Goal: Information Seeking & Learning: Compare options

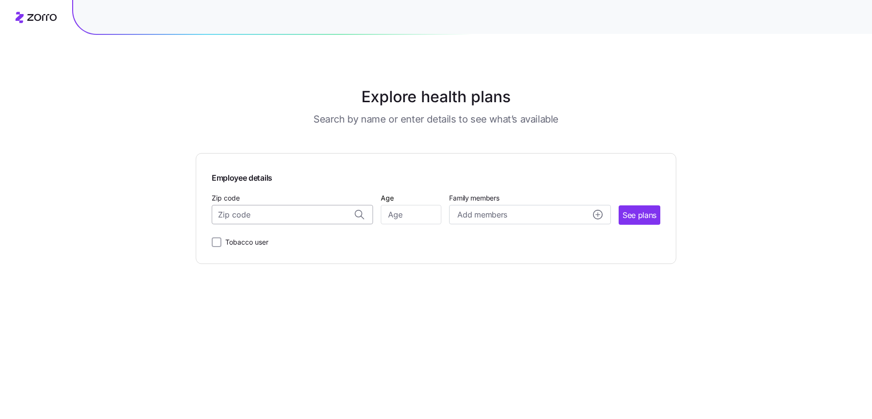
click at [316, 213] on input "Zip code" at bounding box center [292, 214] width 161 height 19
click at [301, 242] on span "90210, [GEOGRAPHIC_DATA], [GEOGRAPHIC_DATA]" at bounding box center [291, 241] width 136 height 12
type input "90210, [GEOGRAPHIC_DATA], [GEOGRAPHIC_DATA]"
type input "30"
click at [619, 205] on button "See plans" at bounding box center [640, 214] width 42 height 19
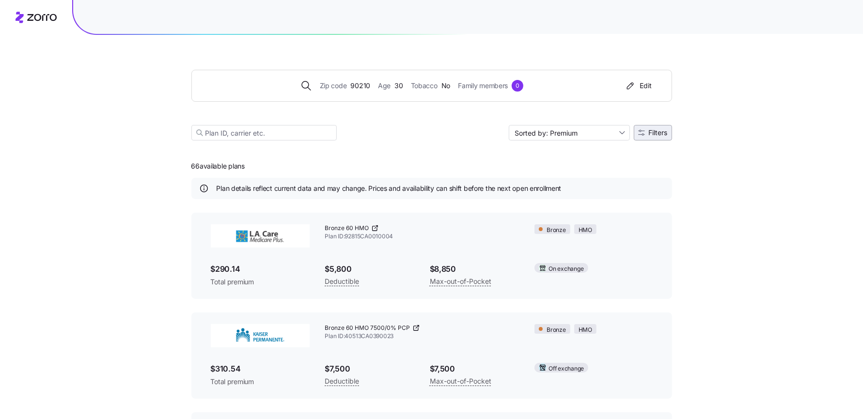
click at [657, 126] on button "Filters" at bounding box center [653, 133] width 38 height 16
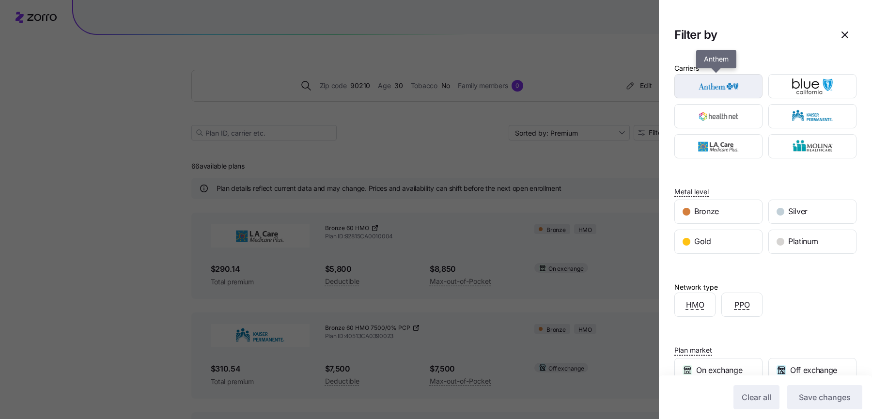
click at [729, 91] on img "button" at bounding box center [718, 86] width 71 height 19
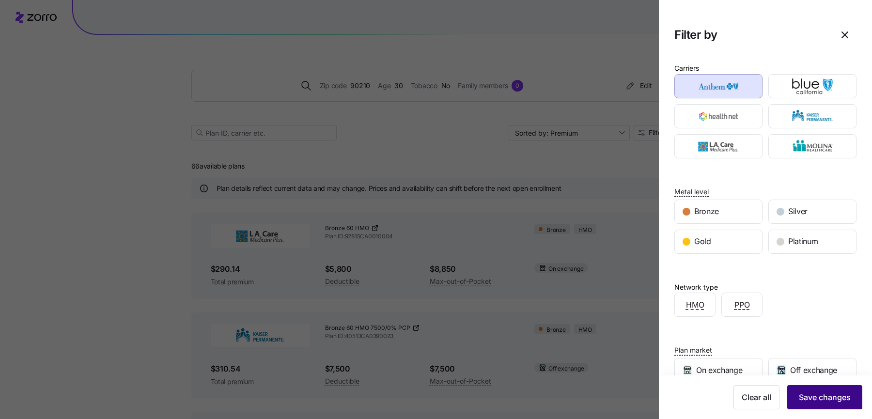
click at [842, 407] on button "Save changes" at bounding box center [825, 397] width 75 height 24
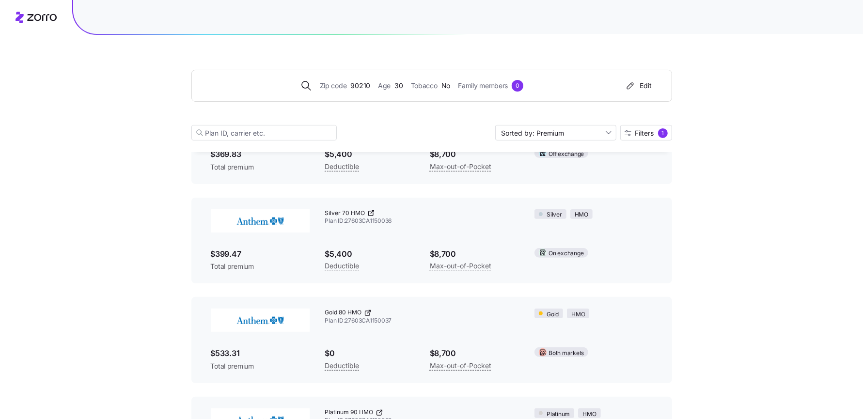
scroll to position [188, 0]
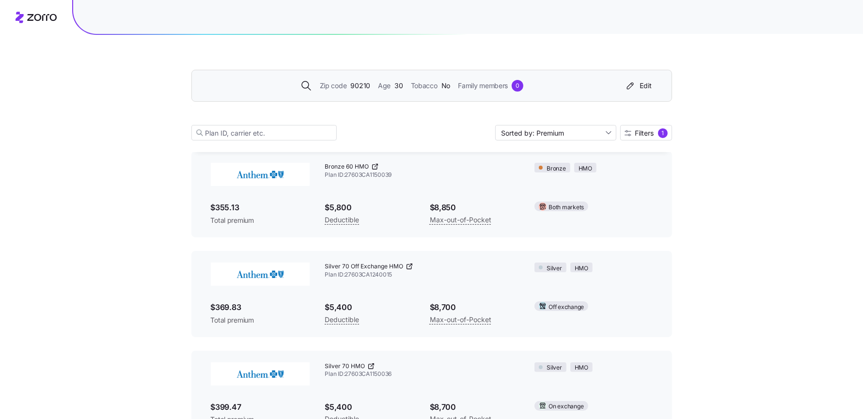
click at [344, 86] on span "Zip code" at bounding box center [333, 85] width 27 height 11
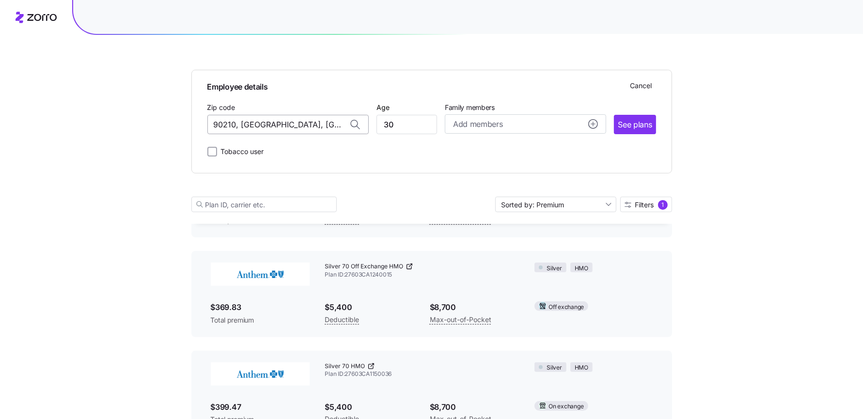
click at [266, 127] on input "90210, [GEOGRAPHIC_DATA], [GEOGRAPHIC_DATA]" at bounding box center [287, 124] width 161 height 19
click at [259, 151] on span "81126, [GEOGRAPHIC_DATA], [GEOGRAPHIC_DATA]" at bounding box center [286, 150] width 136 height 12
type input "81126, [GEOGRAPHIC_DATA], [GEOGRAPHIC_DATA]"
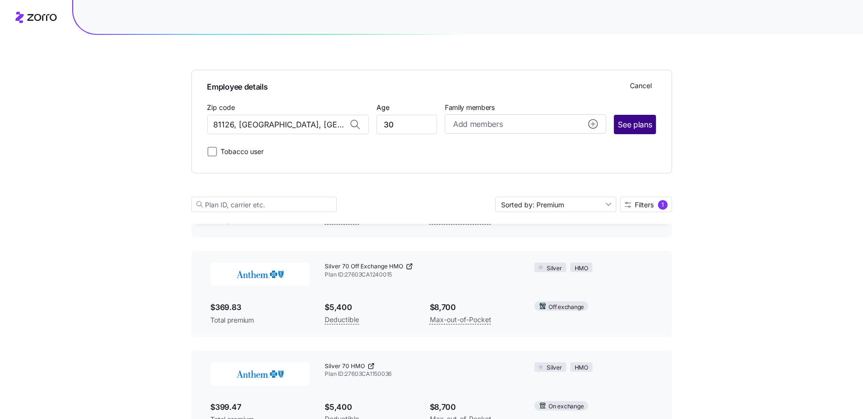
click at [650, 122] on span "See plans" at bounding box center [635, 125] width 34 height 12
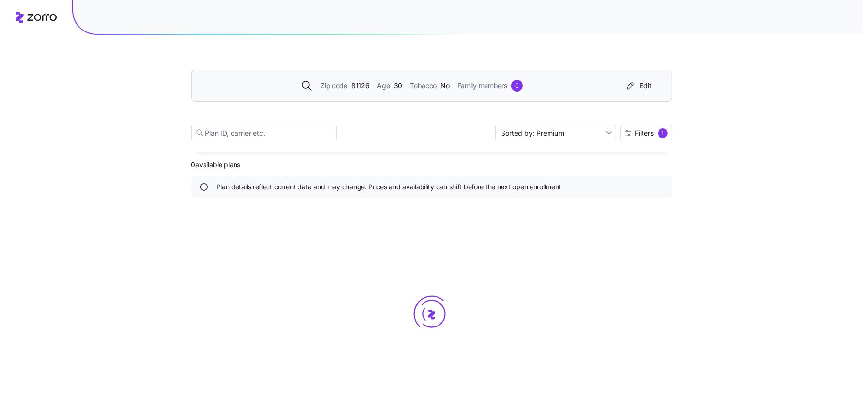
scroll to position [0, 0]
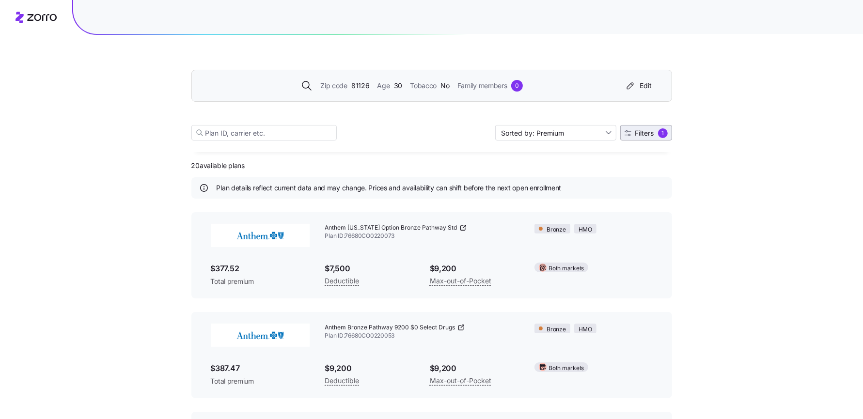
click at [668, 132] on button "Filters 1" at bounding box center [646, 133] width 52 height 16
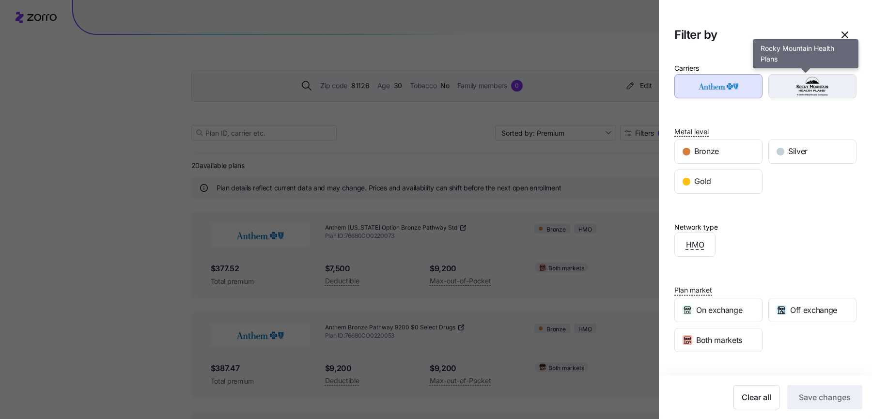
click at [786, 86] on img "button" at bounding box center [812, 86] width 71 height 19
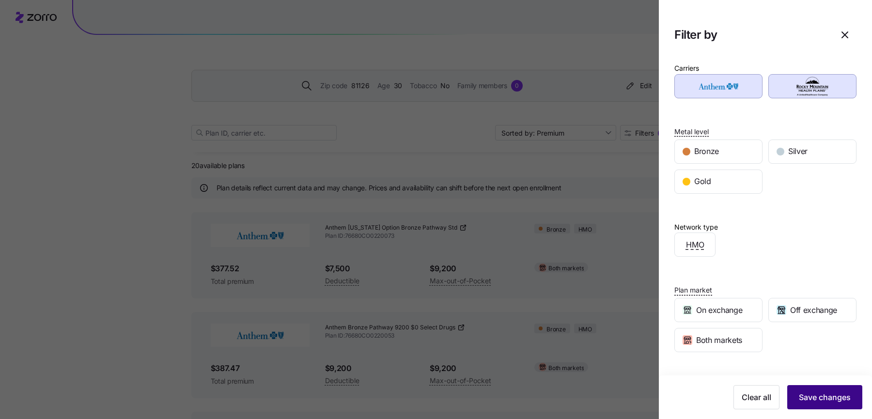
click at [821, 390] on button "Save changes" at bounding box center [825, 397] width 75 height 24
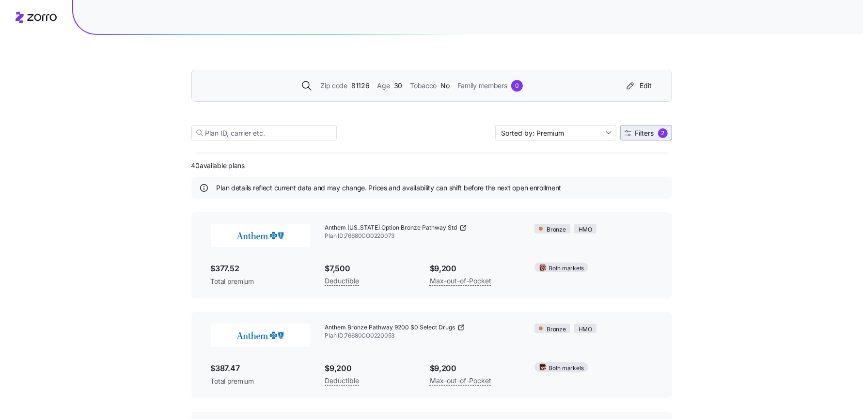
click at [641, 131] on span "Filters" at bounding box center [644, 133] width 19 height 7
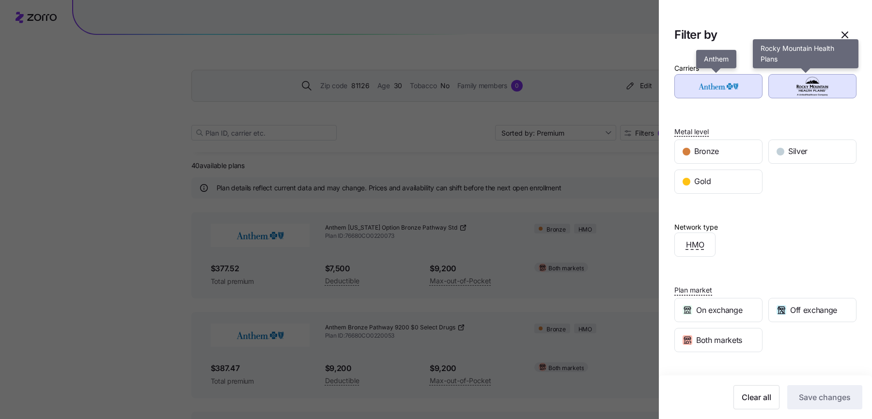
click at [800, 84] on img "button" at bounding box center [812, 86] width 71 height 19
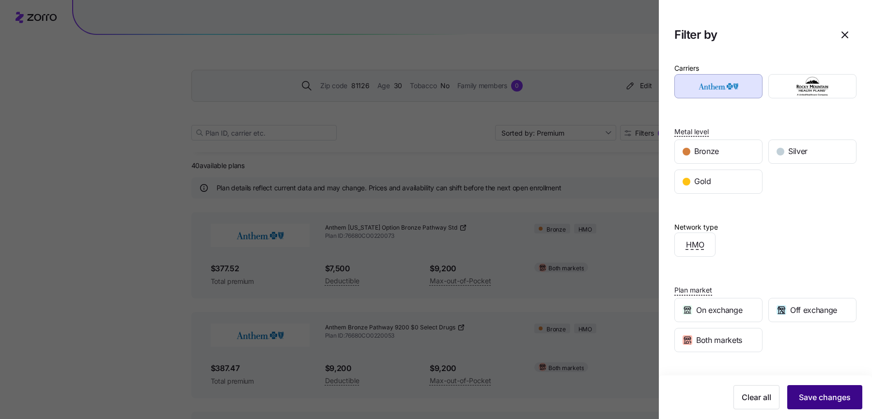
click at [803, 400] on span "Save changes" at bounding box center [825, 398] width 52 height 12
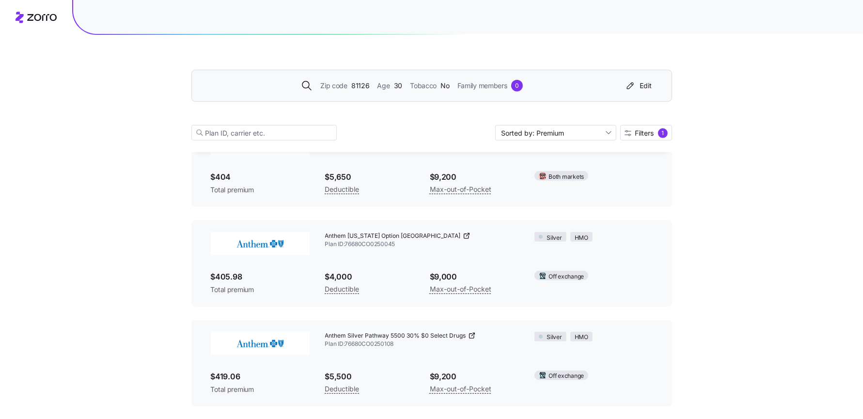
scroll to position [510, 0]
